Goal: Task Accomplishment & Management: Use online tool/utility

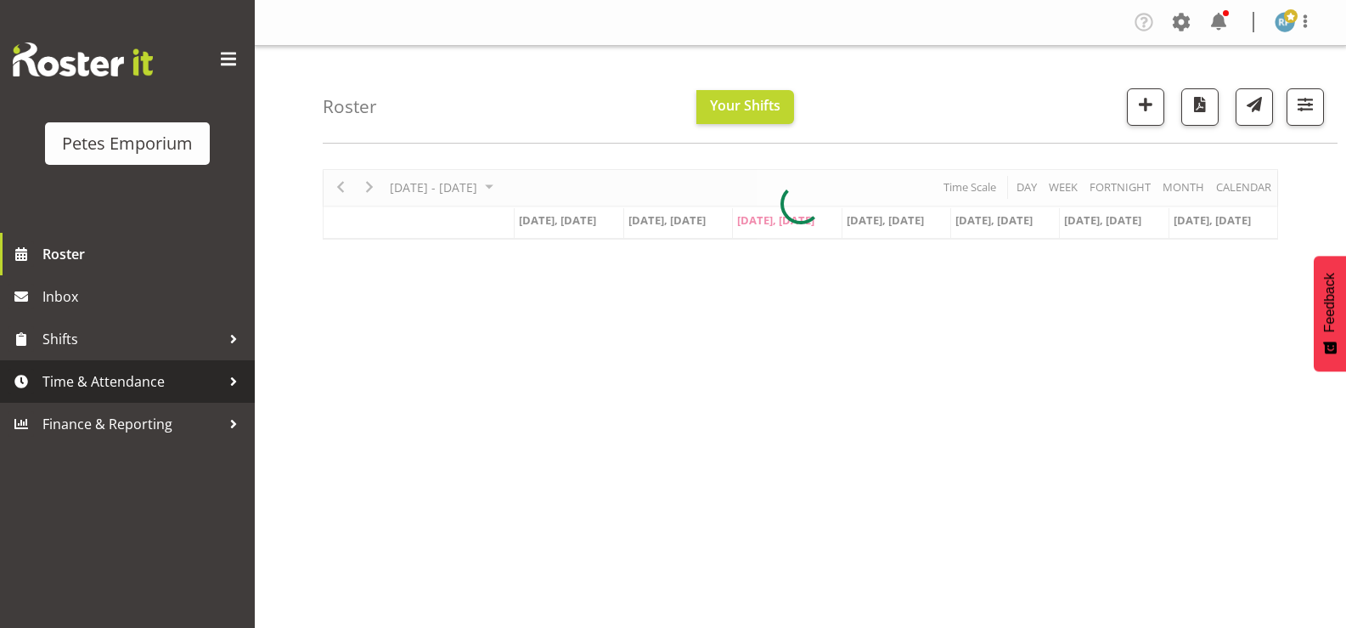
click at [91, 379] on span "Time & Attendance" at bounding box center [131, 381] width 178 height 25
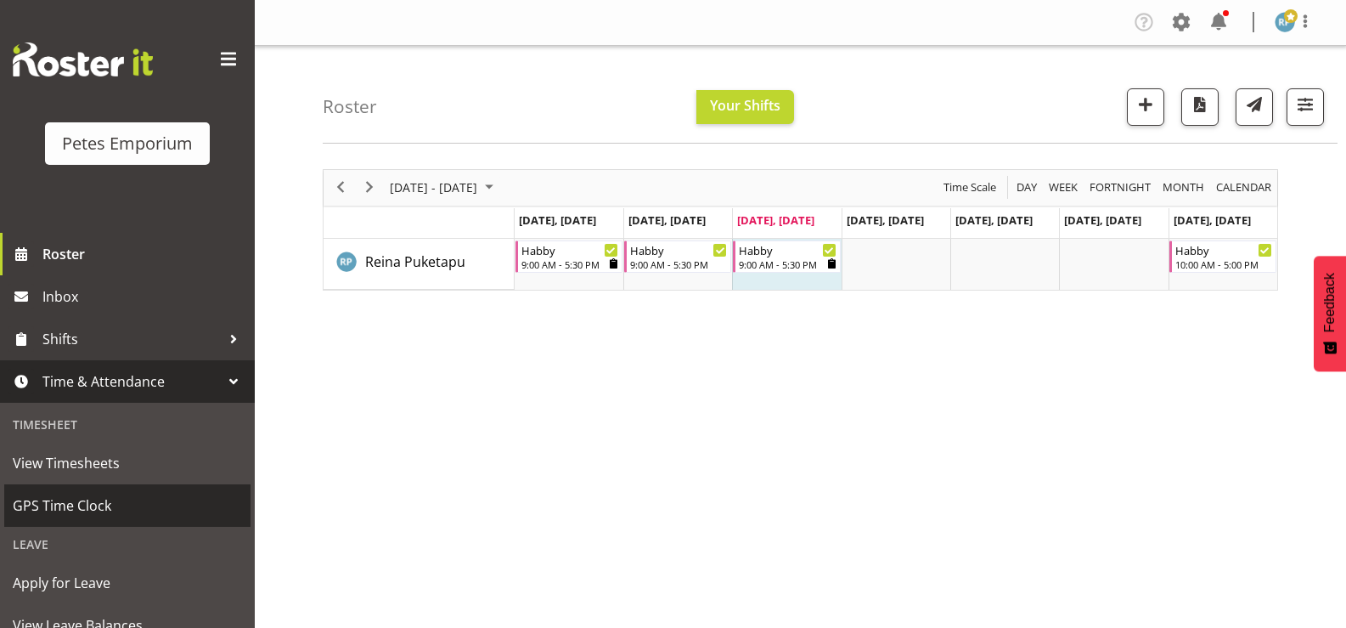
click at [108, 504] on span "GPS Time Clock" at bounding box center [127, 505] width 229 height 25
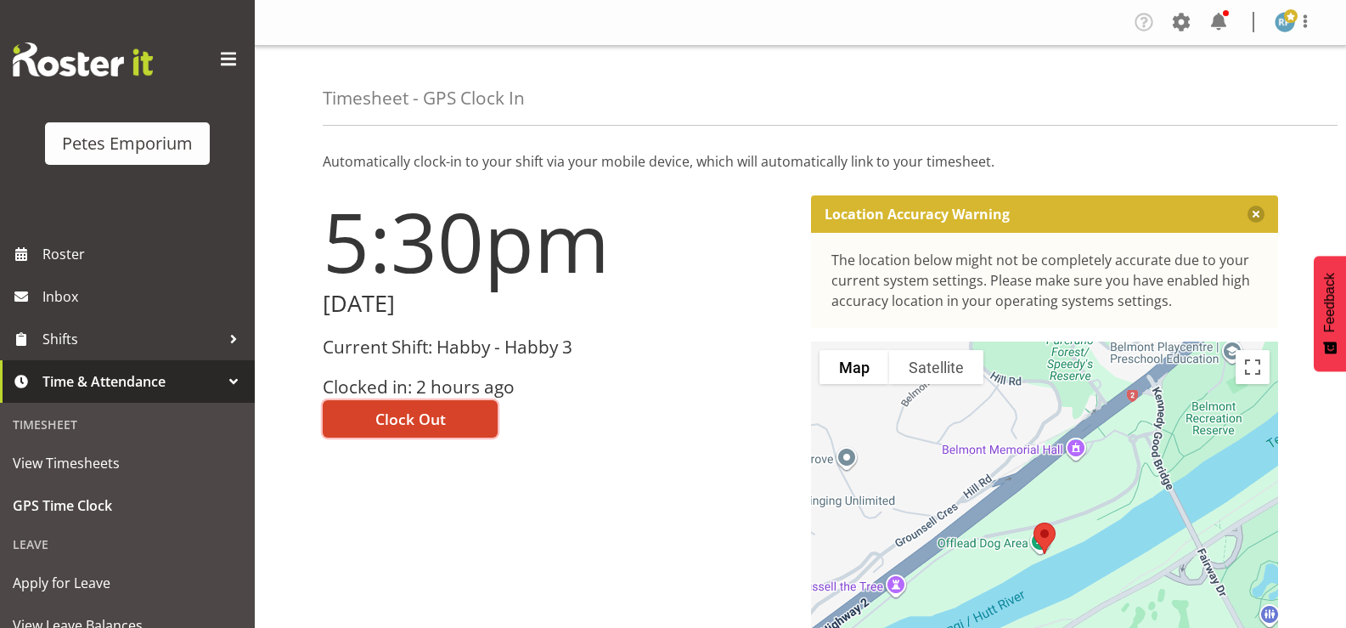
click at [406, 420] on span "Clock Out" at bounding box center [410, 419] width 71 height 22
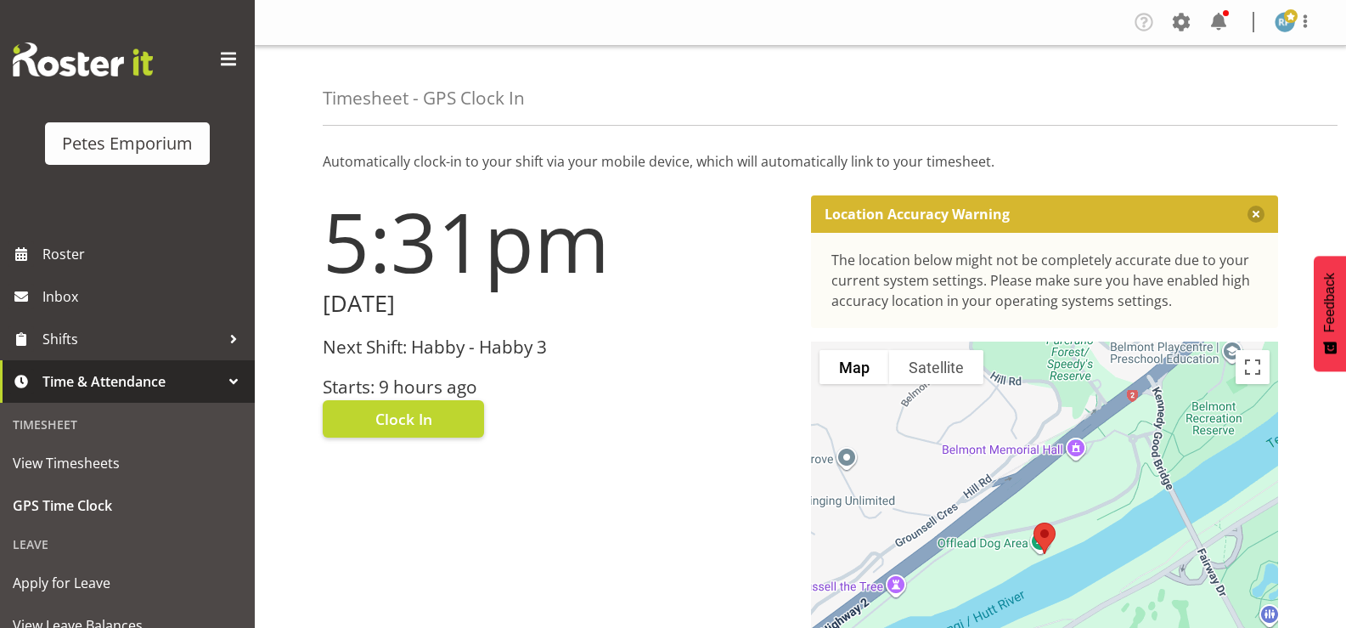
click at [1290, 31] on img at bounding box center [1285, 22] width 20 height 20
click at [1210, 95] on link "Log Out" at bounding box center [1234, 89] width 163 height 31
